Goal: Task Accomplishment & Management: Manage account settings

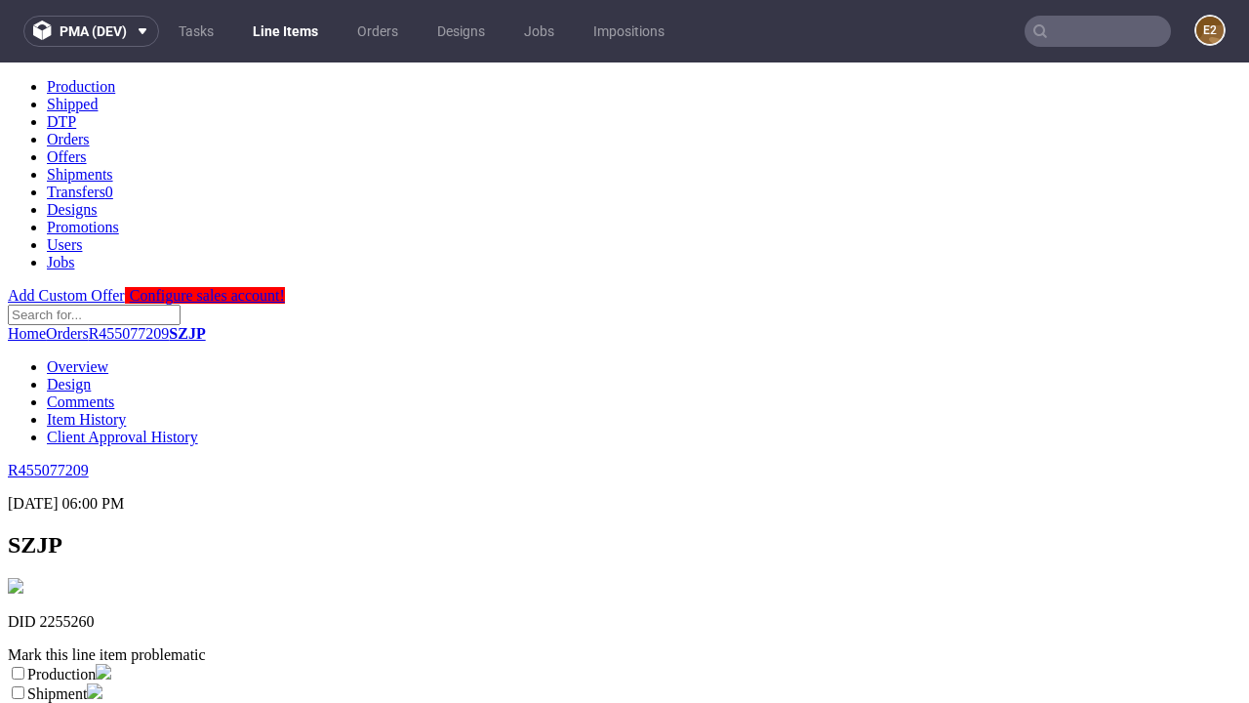
scroll to position [344, 0]
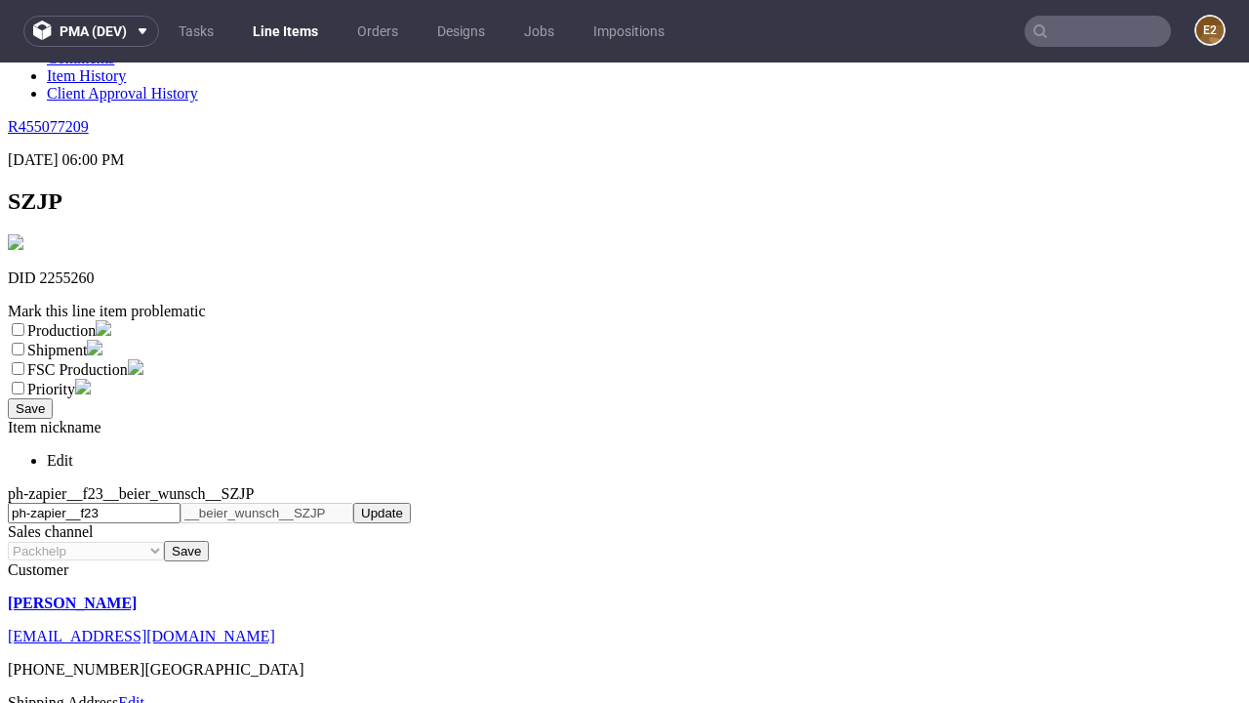
select select "dtp_ca_needed"
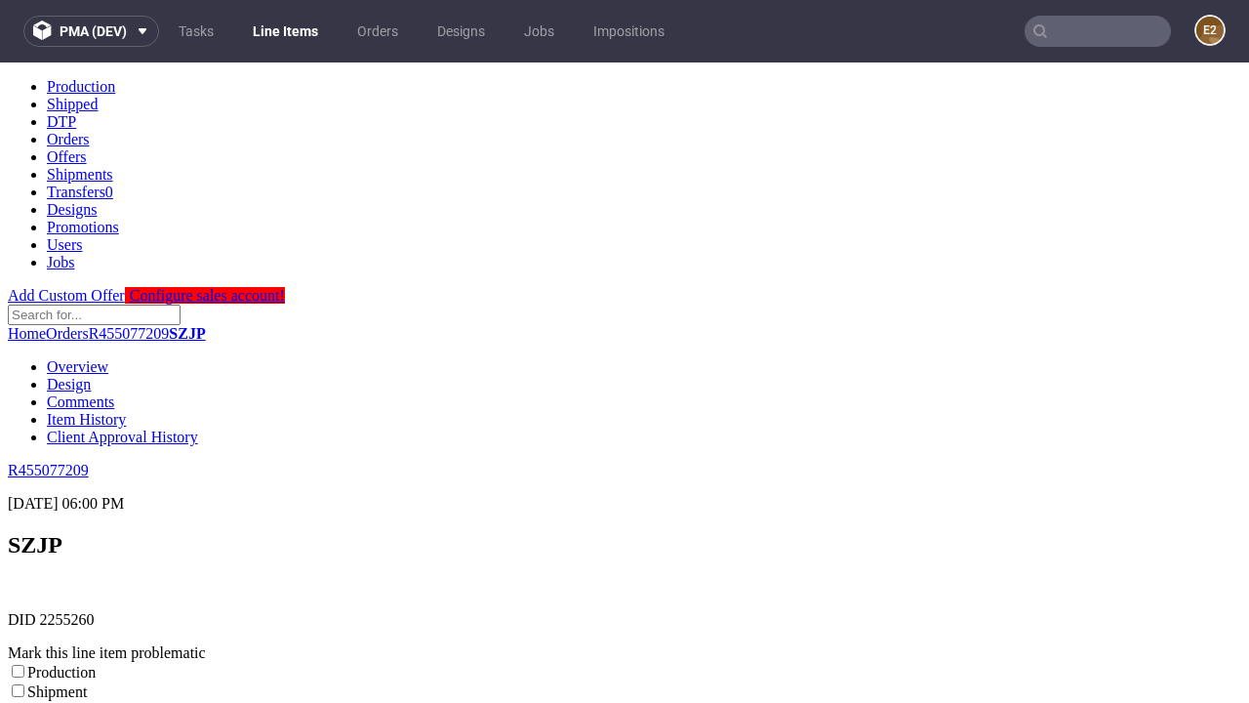
scroll to position [0, 0]
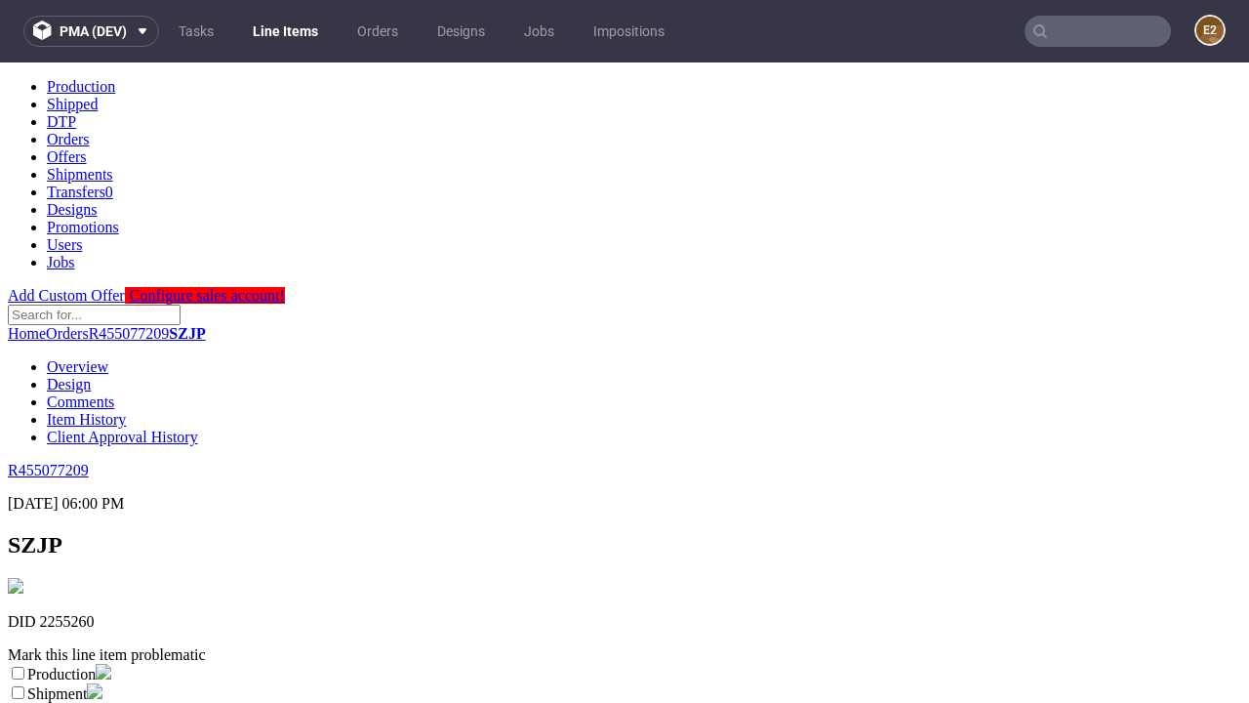
checkbox input "true"
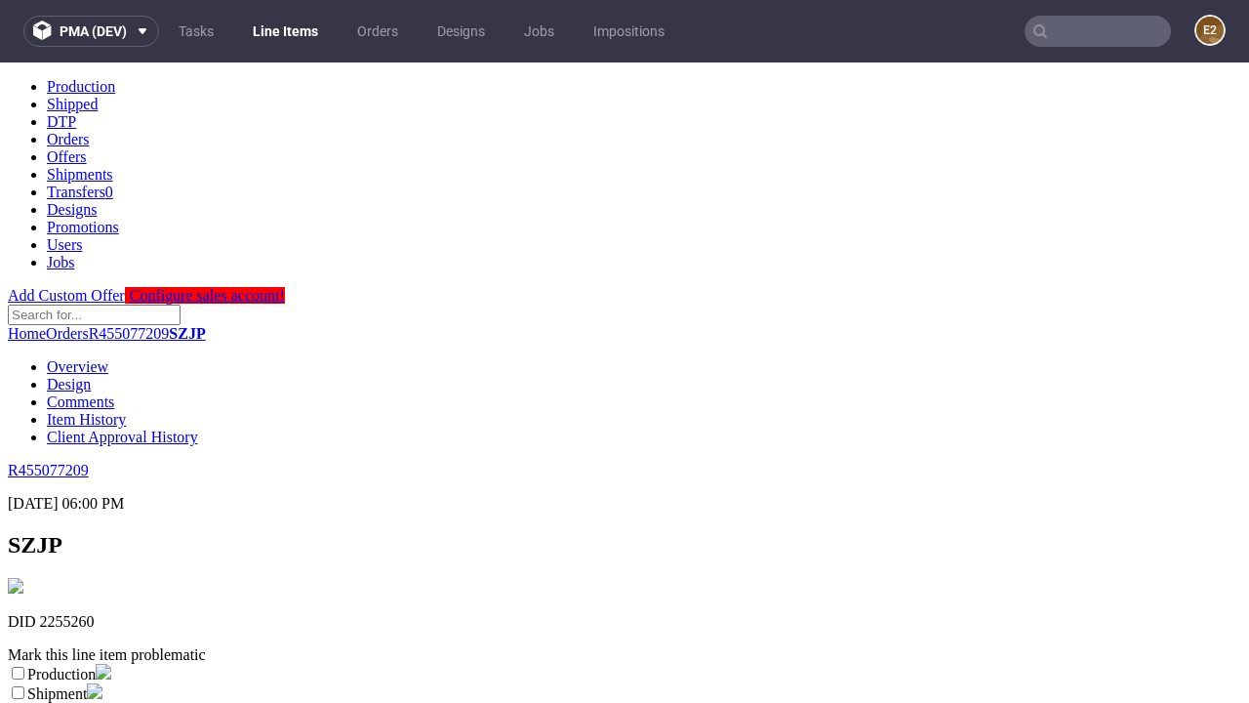
scroll to position [18, 0]
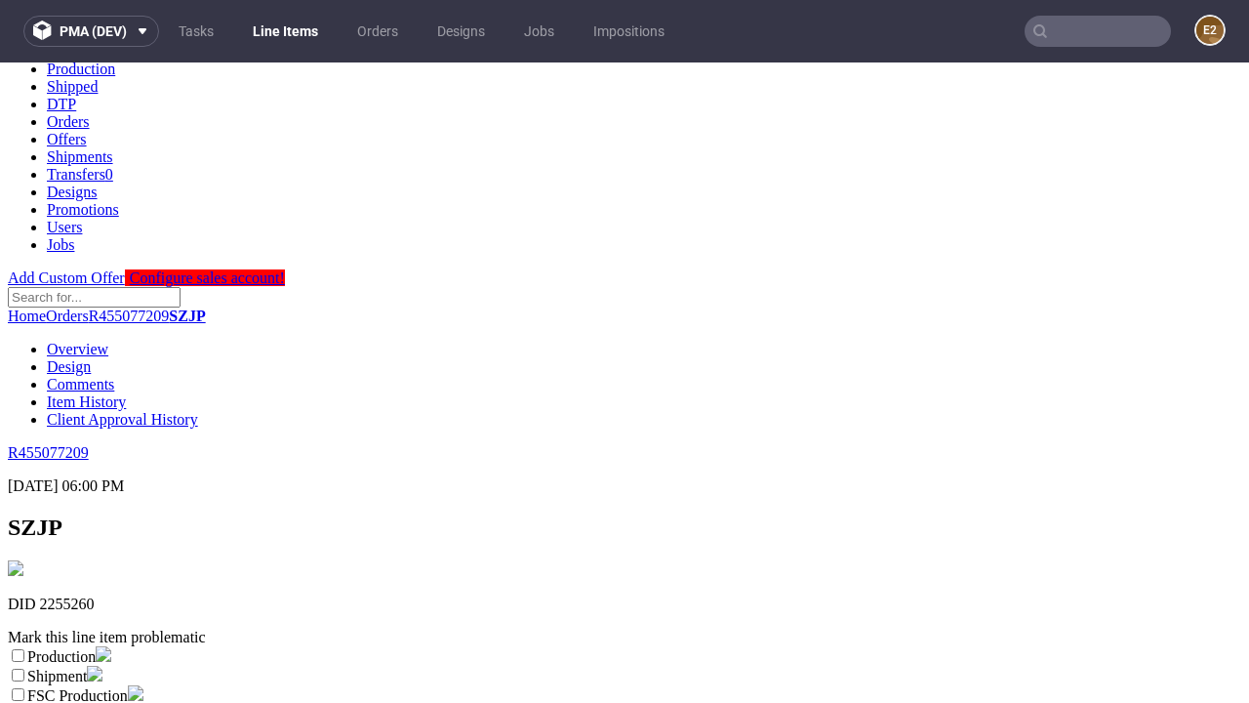
type textarea "test"
